Goal: Find specific page/section: Find specific page/section

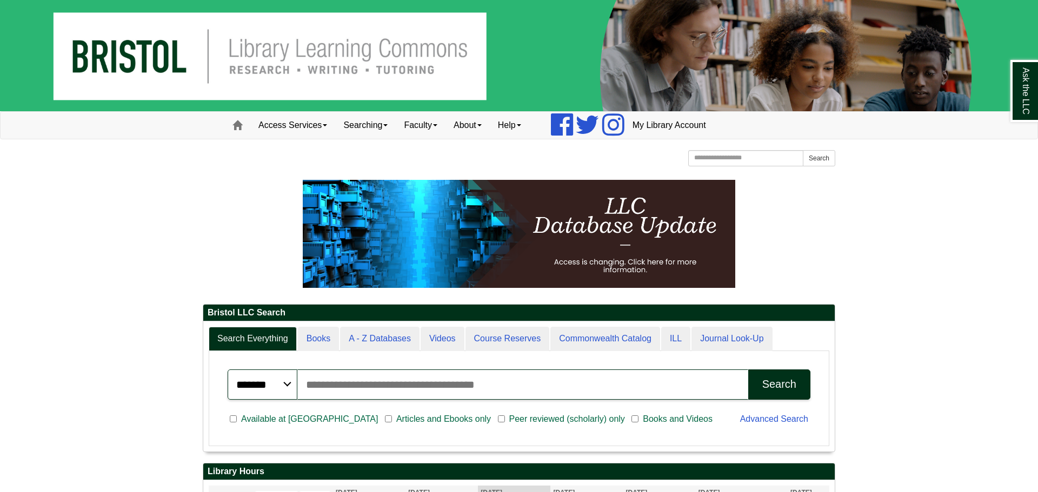
click at [207, 207] on p at bounding box center [519, 234] width 632 height 108
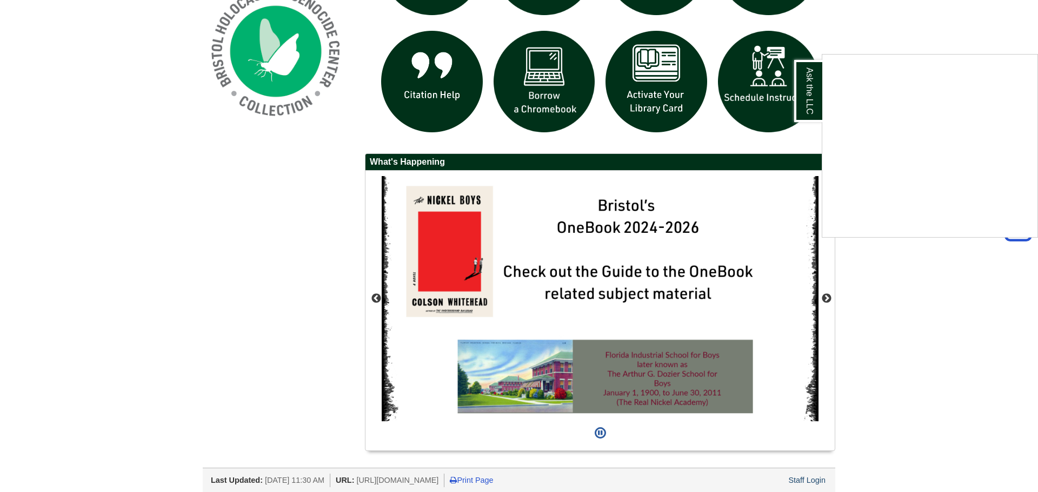
scroll to position [891, 0]
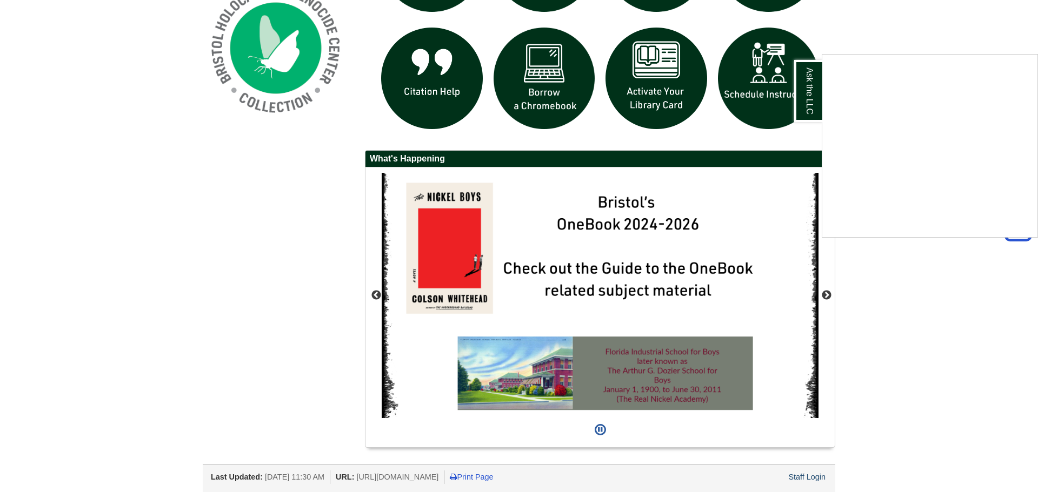
click at [534, 270] on div "Ask the LLC" at bounding box center [519, 246] width 1038 height 492
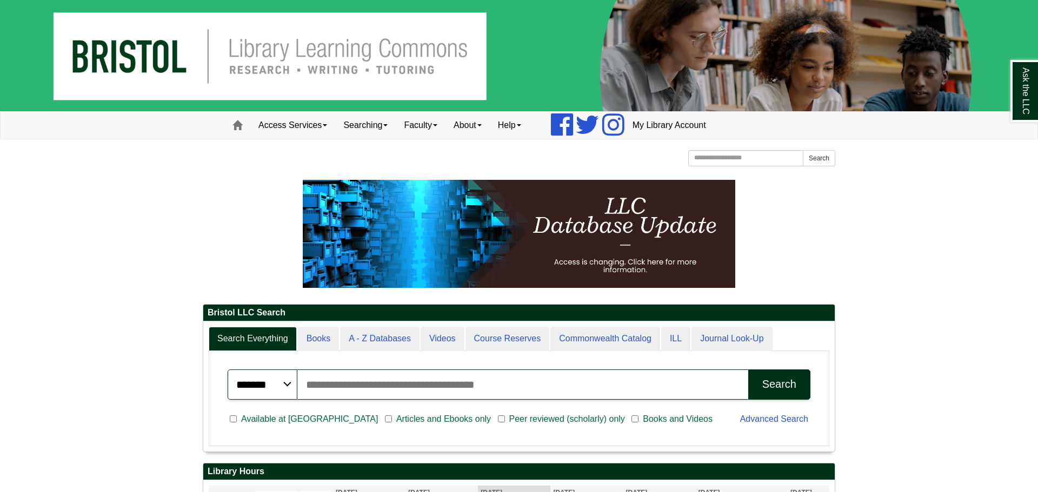
click at [75, 73] on img at bounding box center [519, 55] width 1038 height 111
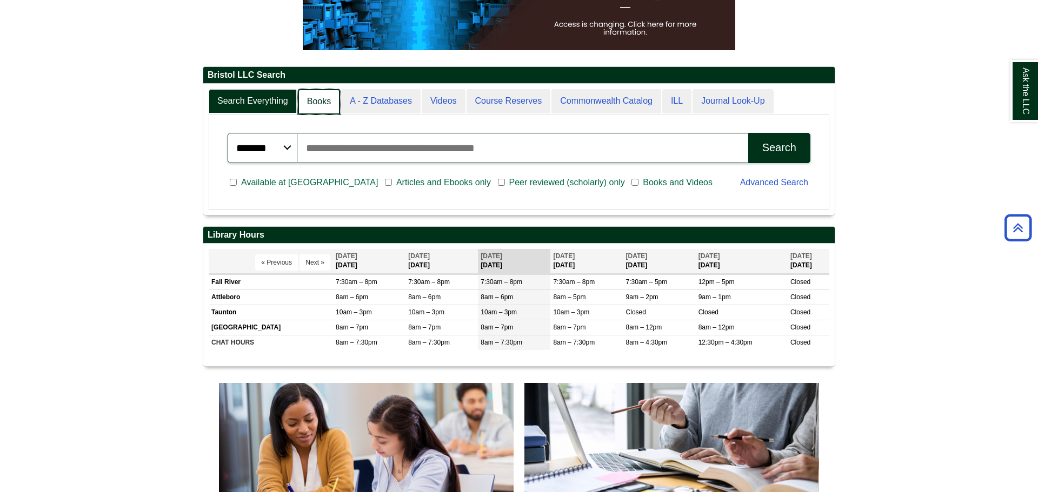
scroll to position [5, 5]
click at [315, 102] on link "Books" at bounding box center [319, 101] width 42 height 25
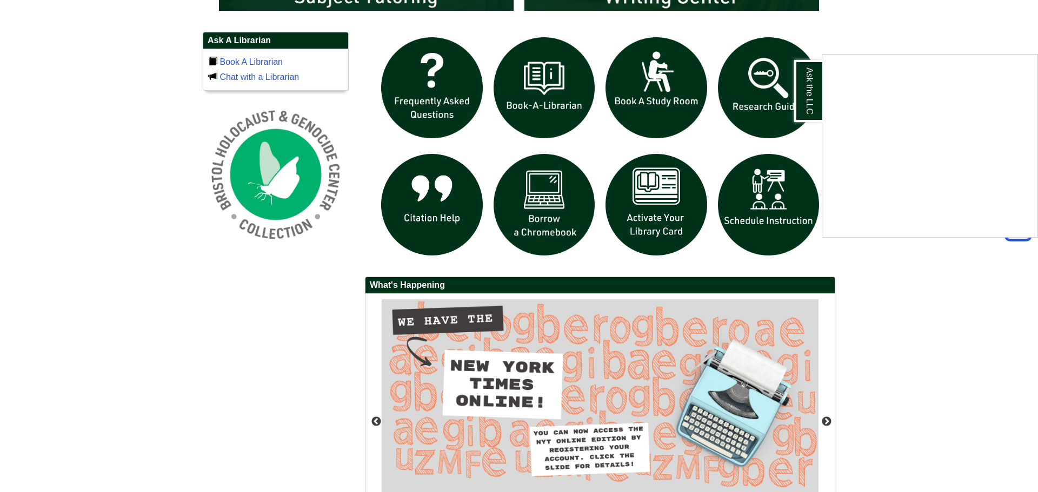
scroll to position [859, 0]
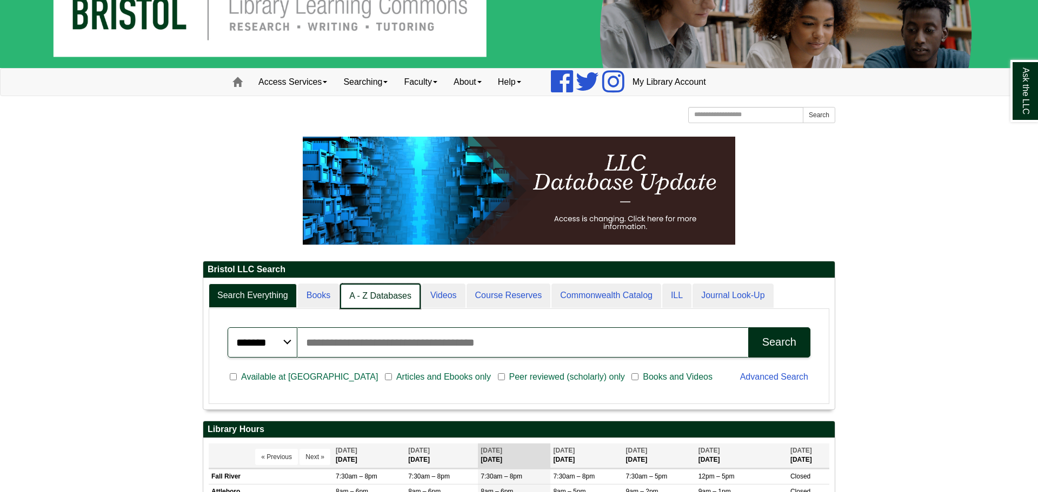
scroll to position [5, 5]
click at [393, 290] on link "A - Z Databases" at bounding box center [380, 296] width 81 height 25
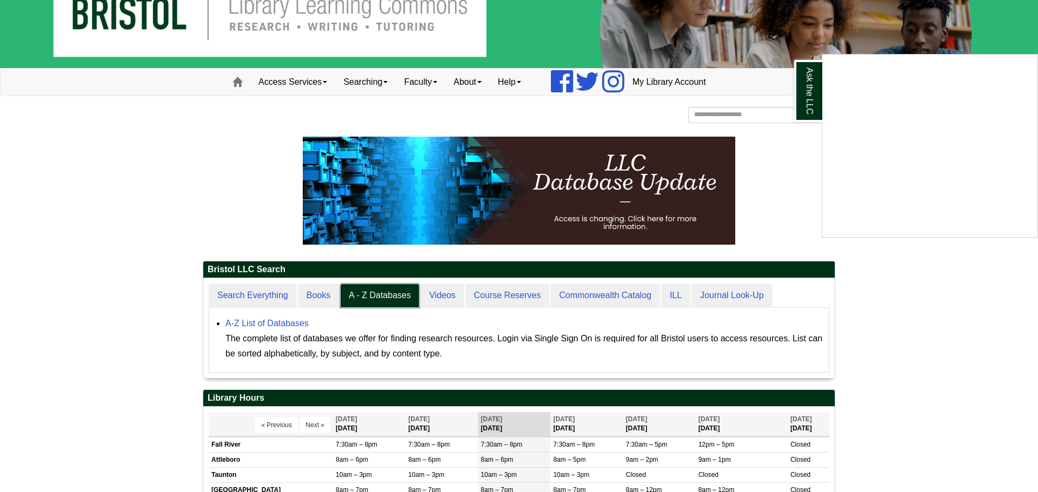
scroll to position [100, 631]
click at [49, 193] on div "Ask the LLC" at bounding box center [519, 246] width 1038 height 492
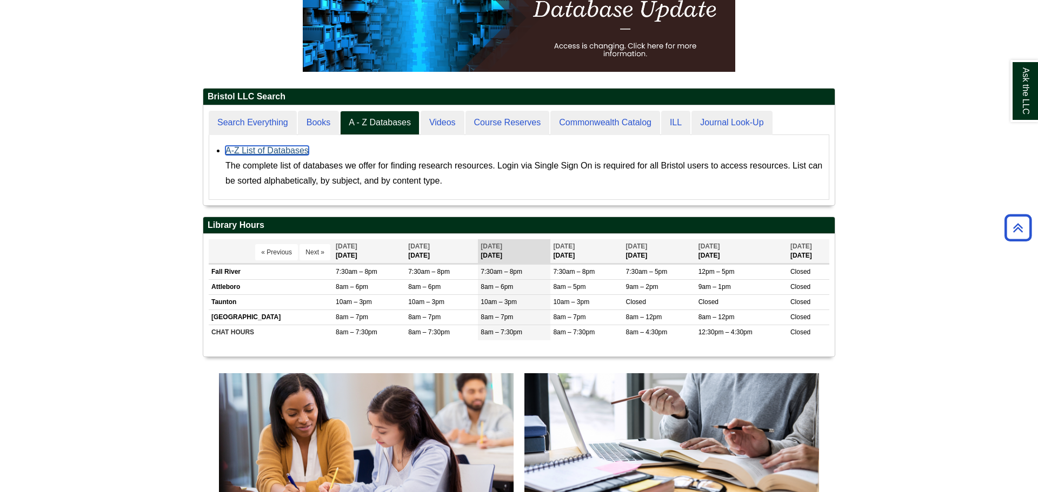
click at [246, 151] on link "A-Z List of Databases" at bounding box center [266, 150] width 83 height 9
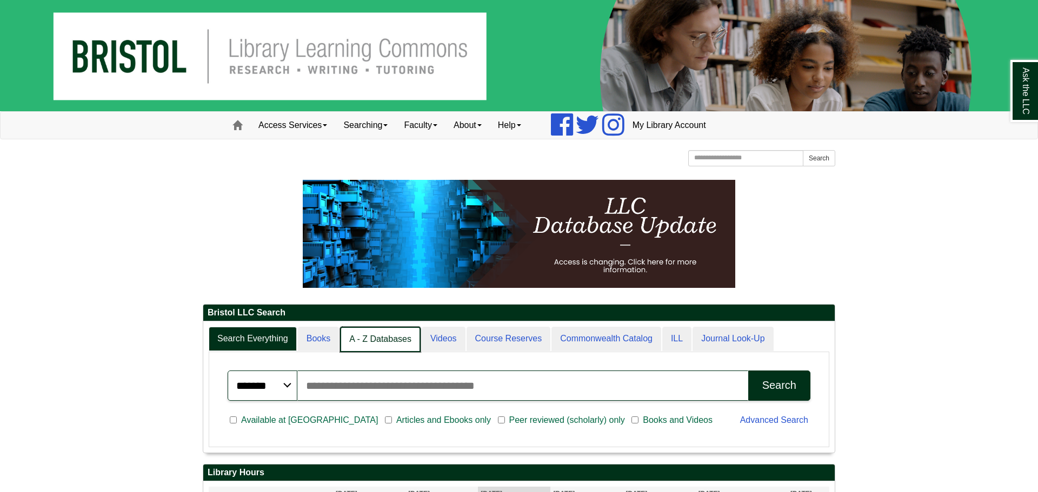
click at [379, 342] on link "A - Z Databases" at bounding box center [380, 339] width 81 height 25
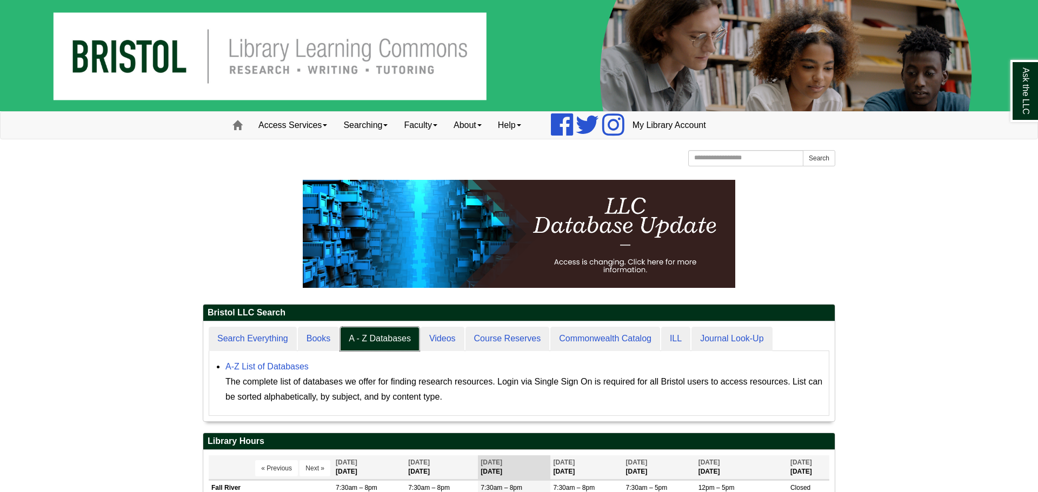
scroll to position [100, 631]
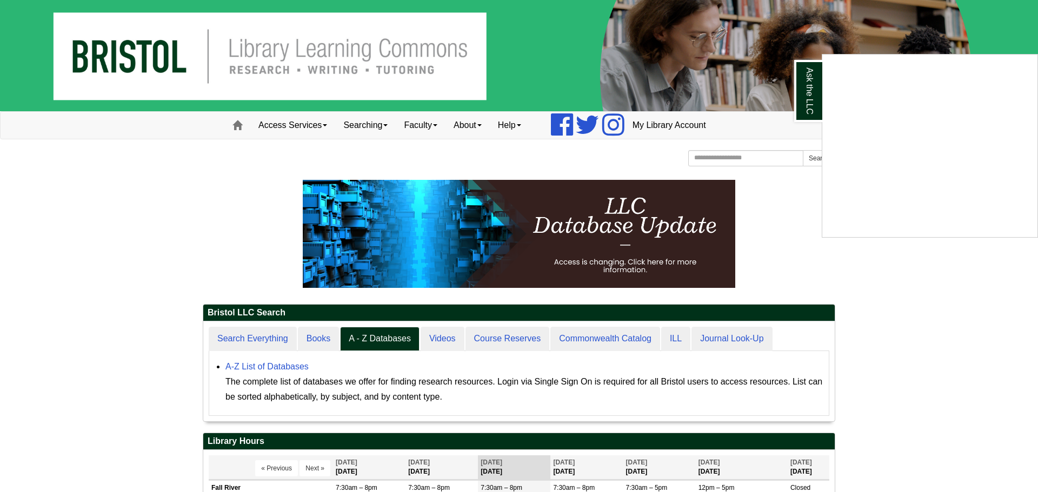
click at [272, 367] on div "Ask the LLC" at bounding box center [519, 246] width 1038 height 492
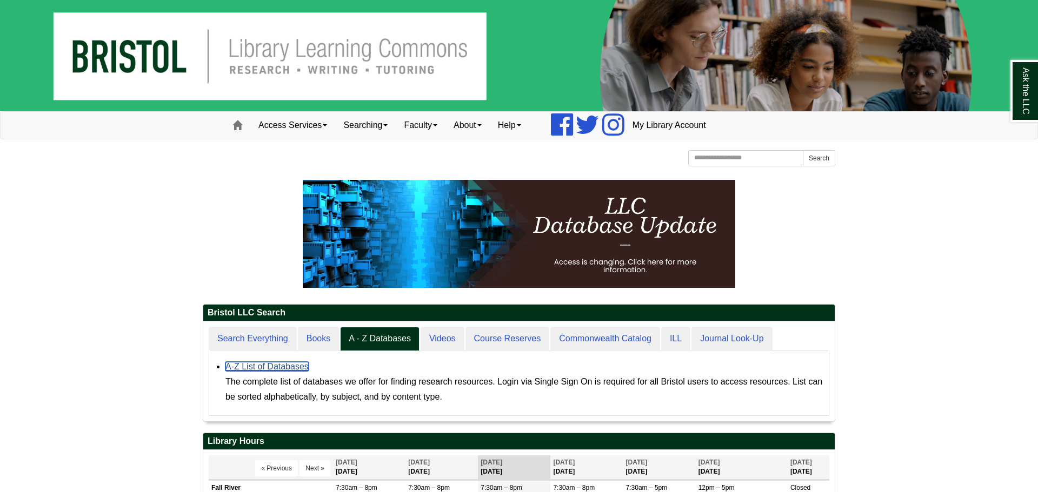
click at [272, 367] on link "A-Z List of Databases" at bounding box center [266, 366] width 83 height 9
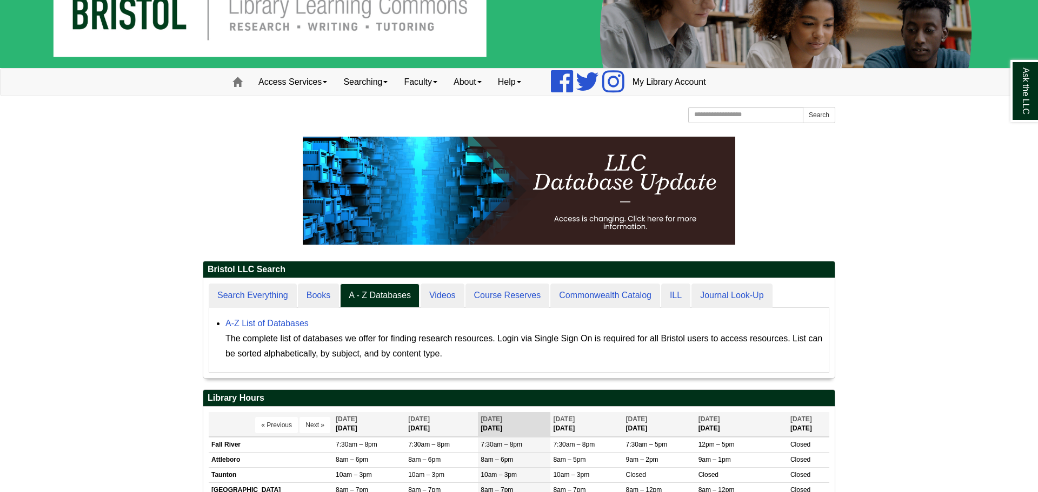
scroll to position [0, 0]
